Goal: Navigation & Orientation: Find specific page/section

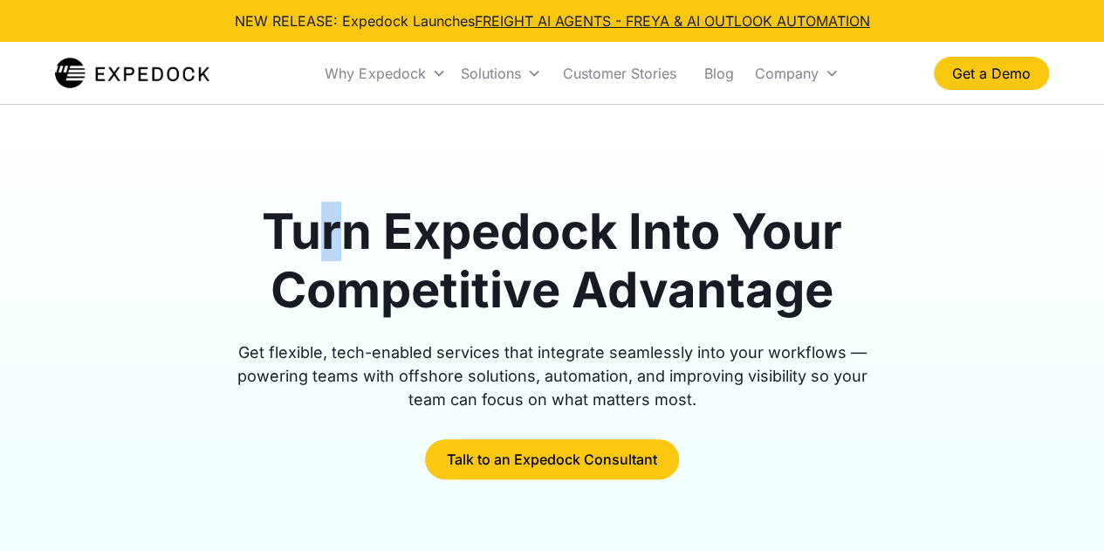
drag, startPoint x: 341, startPoint y: 226, endPoint x: 373, endPoint y: 228, distance: 32.3
click at [373, 228] on h1 "Turn Expedock Into Your Competitive Advantage" at bounding box center [552, 260] width 670 height 117
drag, startPoint x: 462, startPoint y: 249, endPoint x: 508, endPoint y: 254, distance: 45.7
click at [503, 254] on h1 "Turn Expedock Into Your Competitive Advantage" at bounding box center [552, 260] width 670 height 117
drag, startPoint x: 559, startPoint y: 281, endPoint x: 581, endPoint y: 291, distance: 23.8
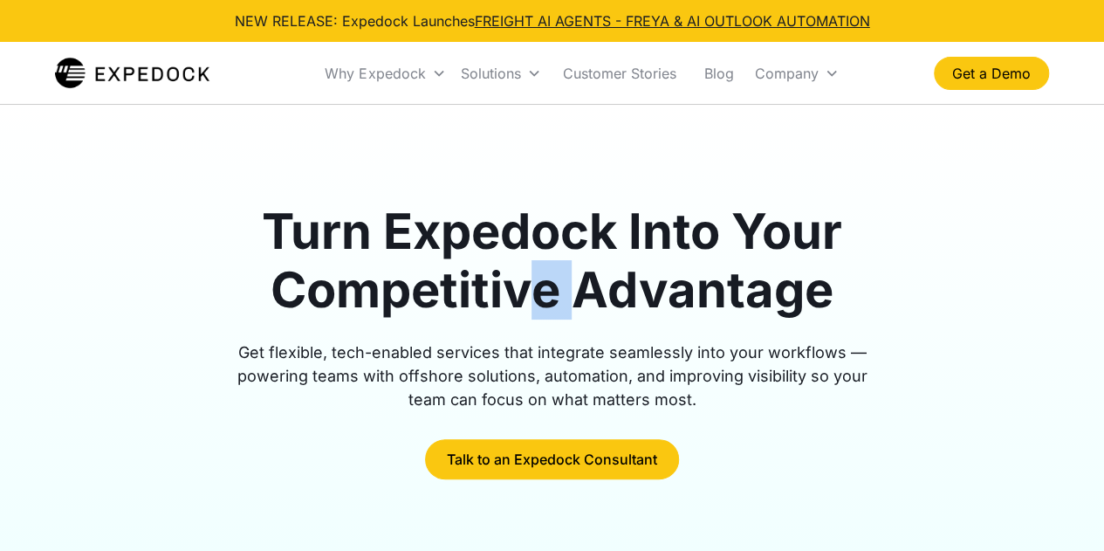
click at [581, 291] on h1 "Turn Expedock Into Your Competitive Advantage" at bounding box center [552, 260] width 670 height 117
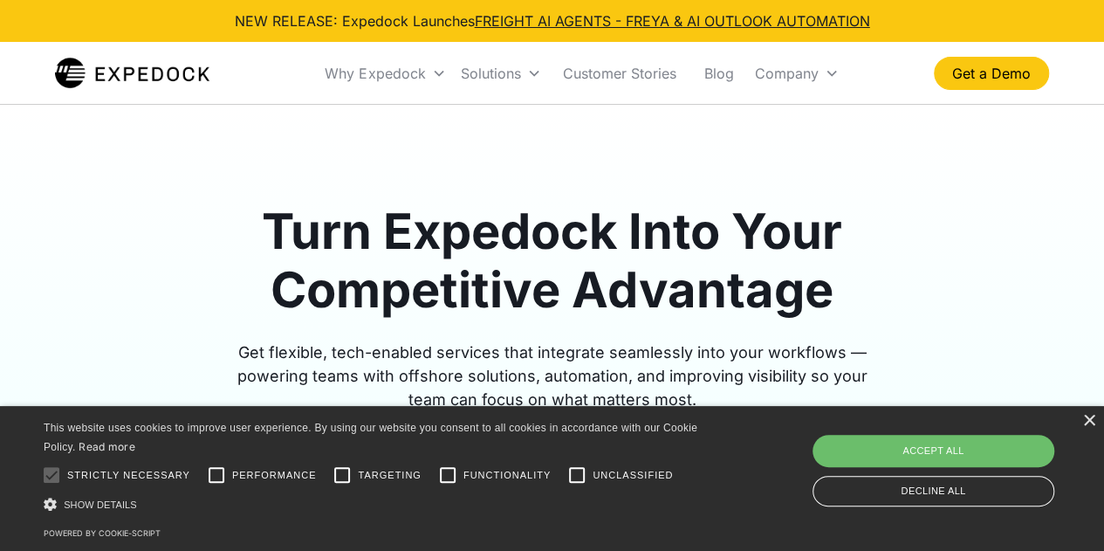
drag, startPoint x: 633, startPoint y: 291, endPoint x: 651, endPoint y: 291, distance: 18.3
click at [640, 291] on h1 "Turn Expedock Into Your Competitive Advantage" at bounding box center [552, 260] width 670 height 117
click at [1092, 417] on div "×" at bounding box center [1088, 420] width 13 height 13
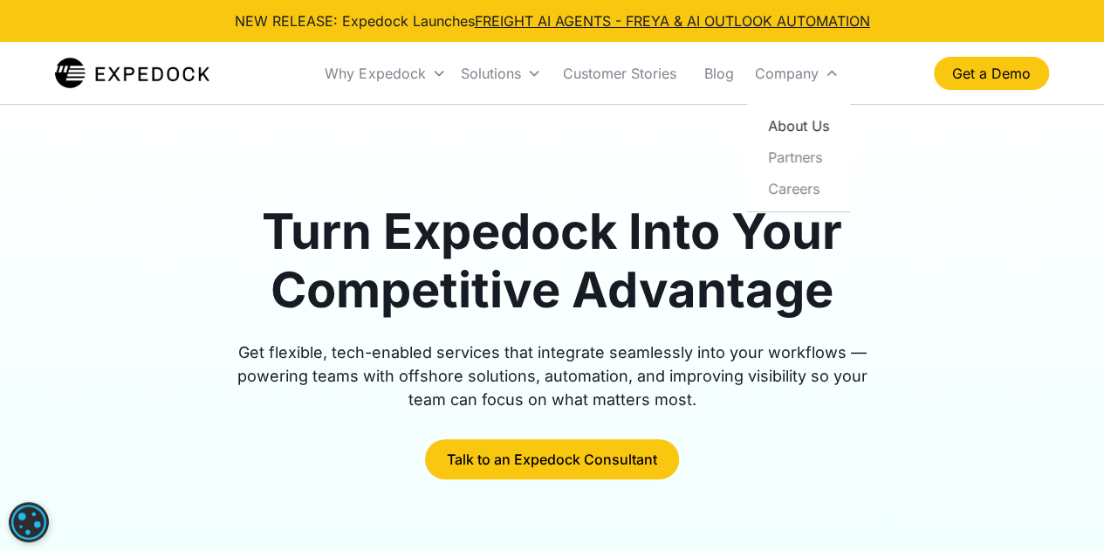
click at [803, 128] on link "About Us" at bounding box center [798, 125] width 89 height 31
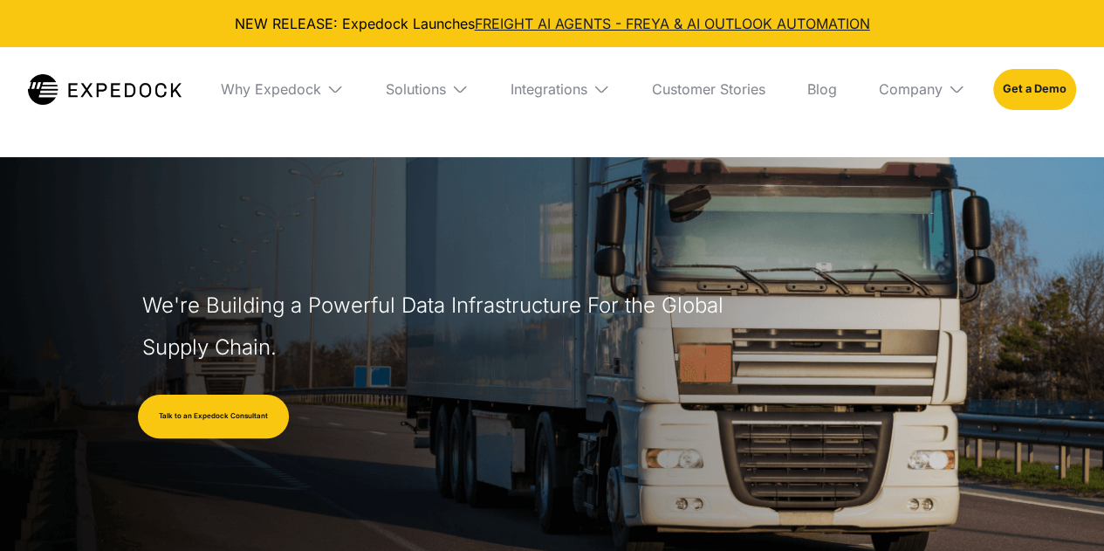
select select
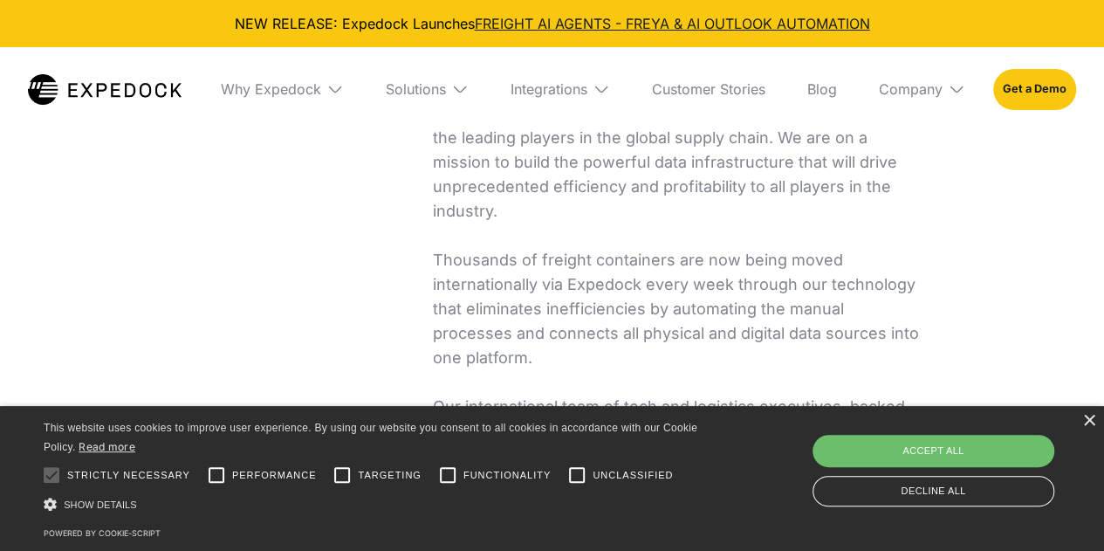
scroll to position [698, 0]
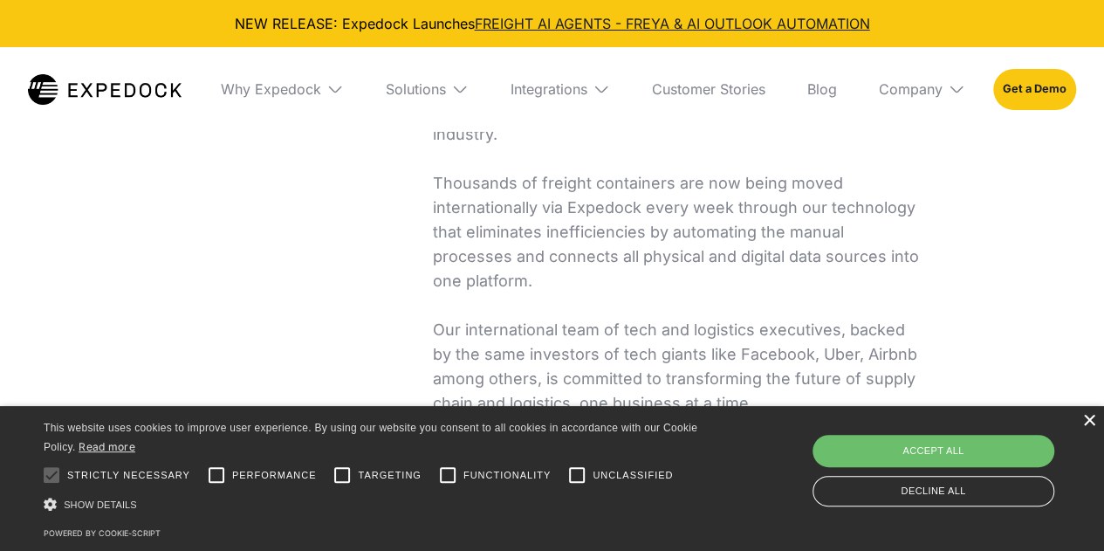
click at [1091, 426] on div "×" at bounding box center [1088, 420] width 13 height 13
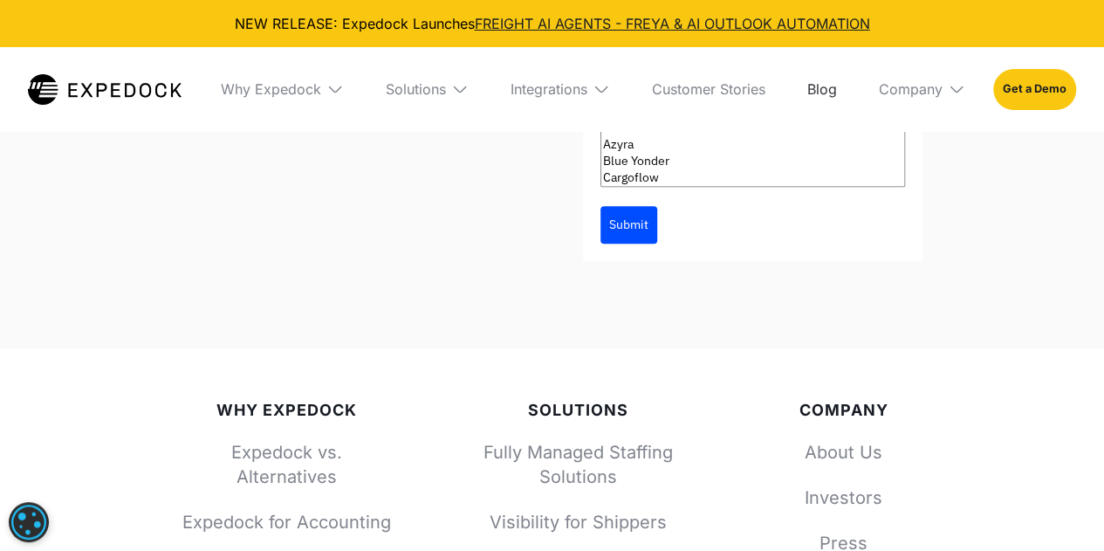
scroll to position [7242, 0]
